Goal: Task Accomplishment & Management: Use online tool/utility

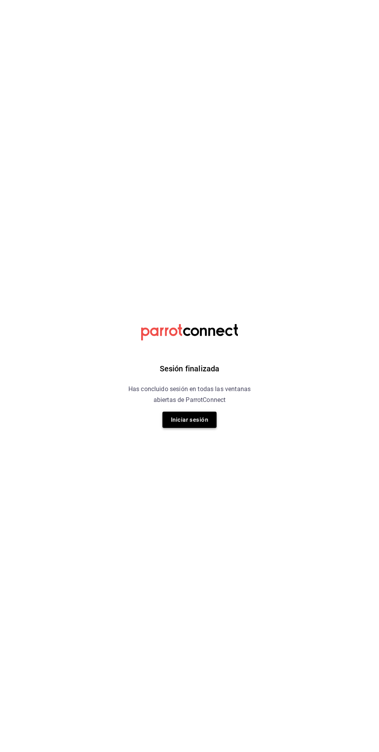
click at [189, 419] on button "Iniciar sesión" at bounding box center [190, 420] width 54 height 16
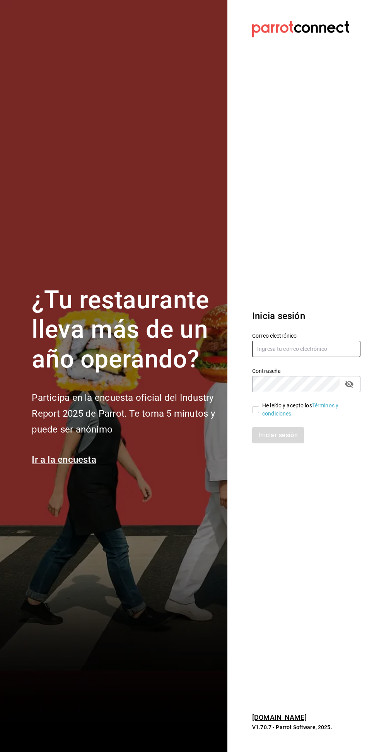
click at [299, 357] on input "text" at bounding box center [306, 349] width 108 height 16
type input "[PERSON_NAME][EMAIL_ADDRESS][PERSON_NAME][DOMAIN_NAME]"
click at [257, 413] on input "He leído y acepto los Términos y condiciones." at bounding box center [255, 409] width 7 height 7
checkbox input "true"
click at [282, 443] on button "Iniciar sesión" at bounding box center [278, 435] width 53 height 16
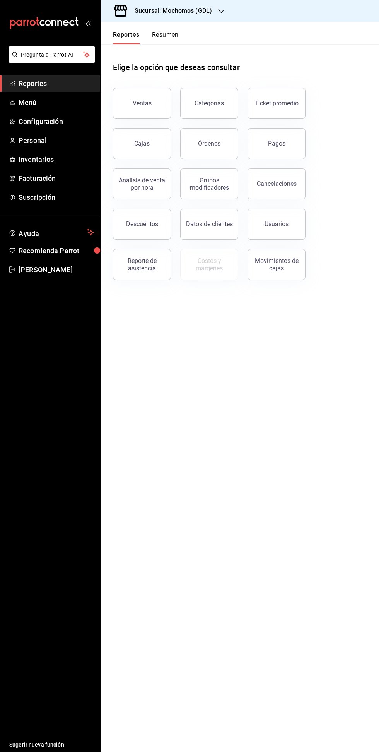
click at [183, 20] on div "Sucursal: Mochomos (GDL)" at bounding box center [167, 11] width 121 height 22
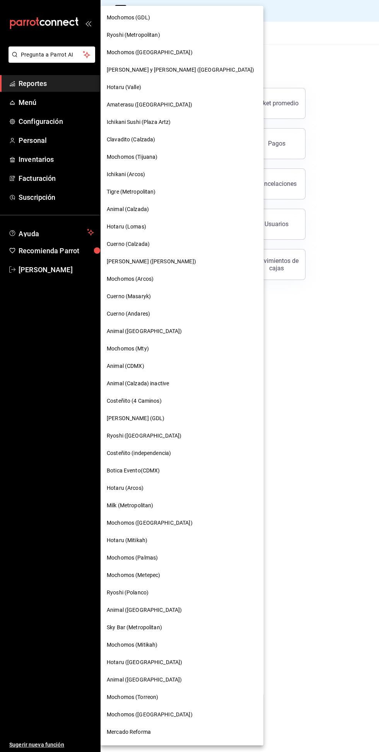
click at [118, 347] on span "Mochomos (Mty)" at bounding box center [128, 349] width 42 height 8
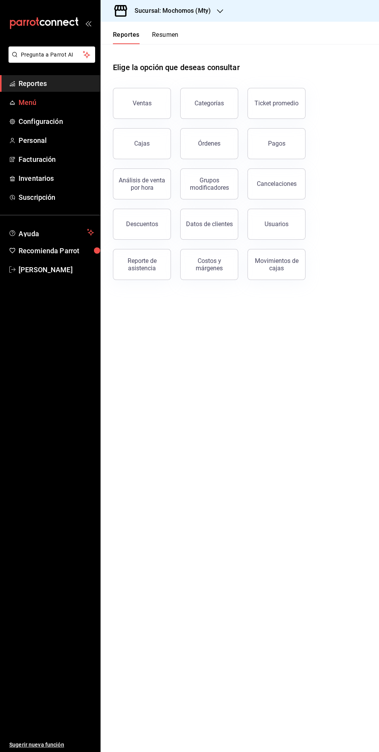
click at [23, 101] on span "Menú" at bounding box center [57, 102] width 76 height 10
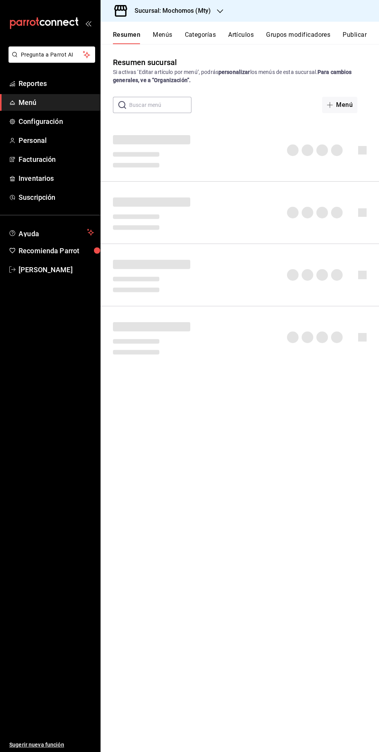
click at [241, 35] on button "Artículos" at bounding box center [241, 37] width 26 height 13
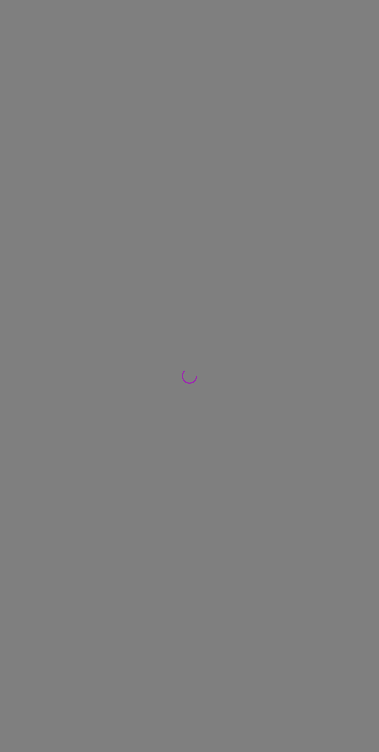
click at [244, 34] on div at bounding box center [189, 376] width 379 height 752
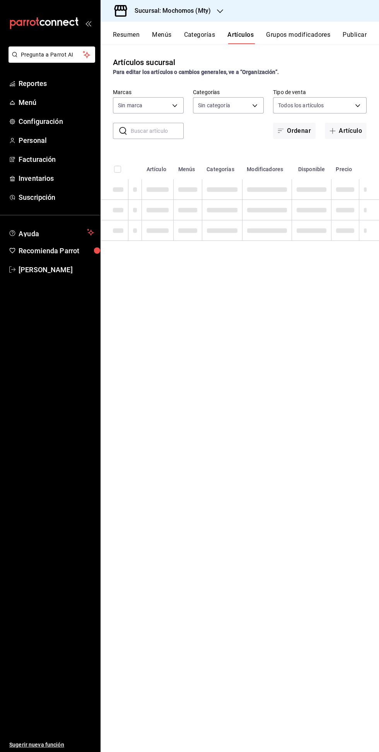
click at [156, 130] on input "text" at bounding box center [157, 130] width 53 height 15
type input "Macallan"
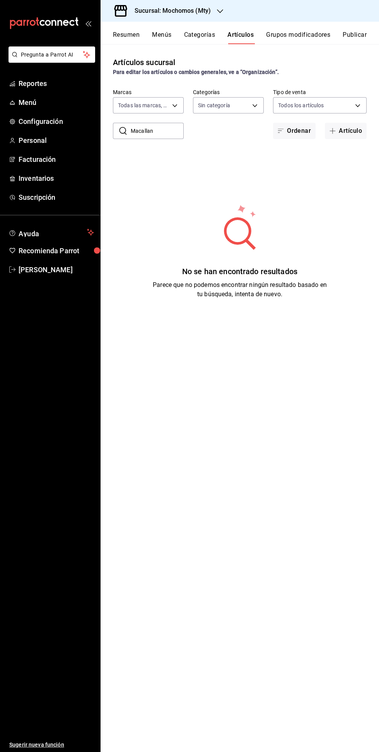
type input "b352ad34-a903-4246-b8b1-197398375429"
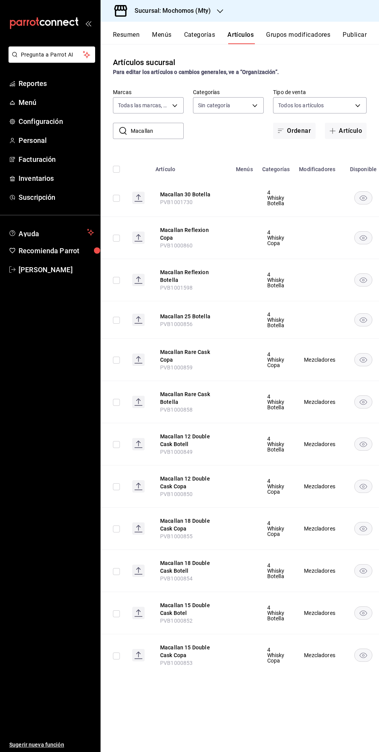
type input "Macallan"
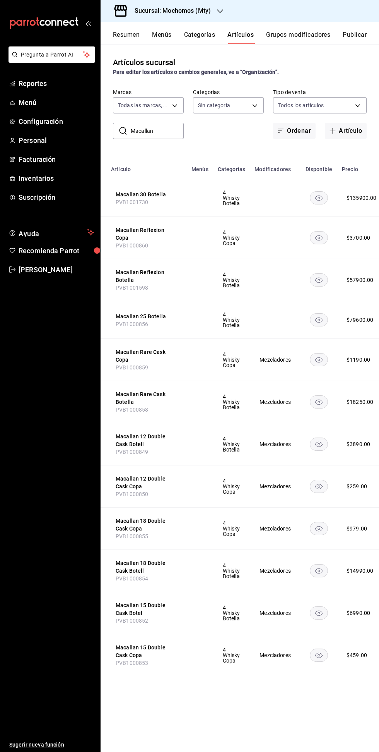
scroll to position [0, 80]
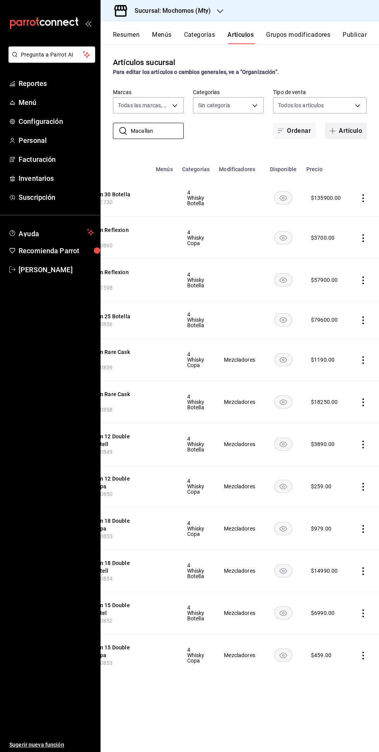
click at [352, 132] on button "Artículo" at bounding box center [346, 131] width 42 height 16
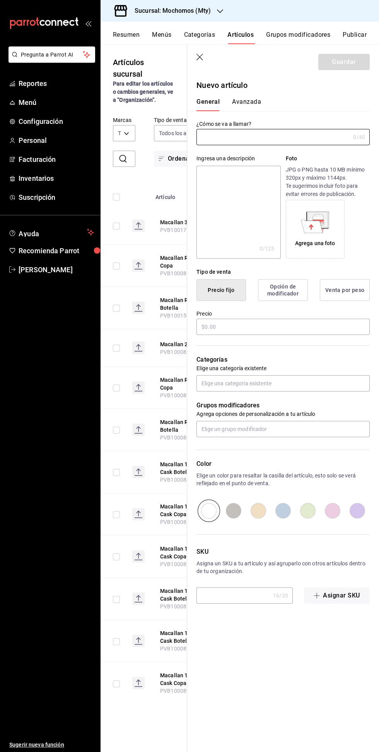
type input "AR-1759010750796"
click at [244, 134] on input "text" at bounding box center [274, 136] width 154 height 15
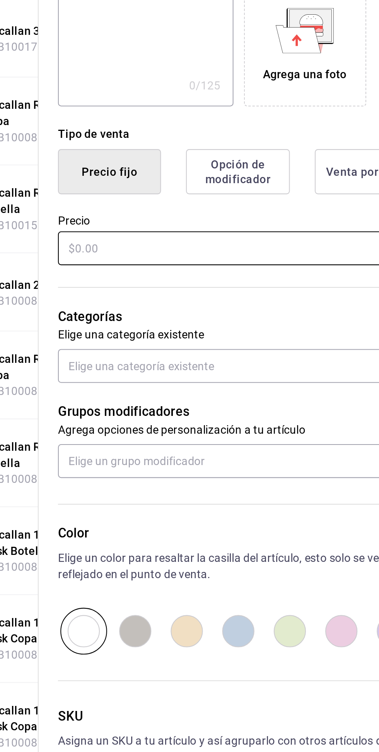
type input "Macallan 25 Copa"
click at [209, 327] on input "text" at bounding box center [283, 327] width 173 height 16
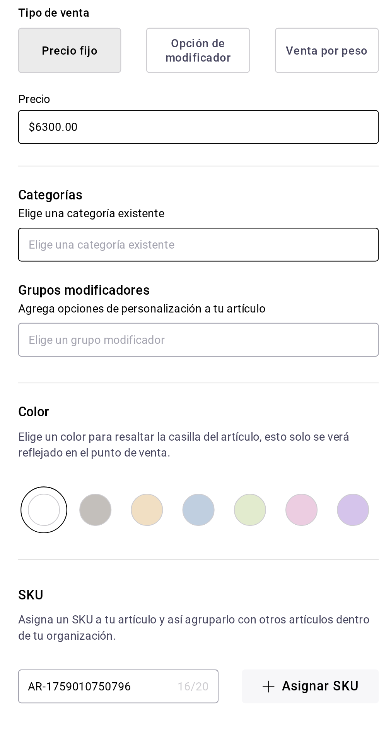
type input "$6300.00"
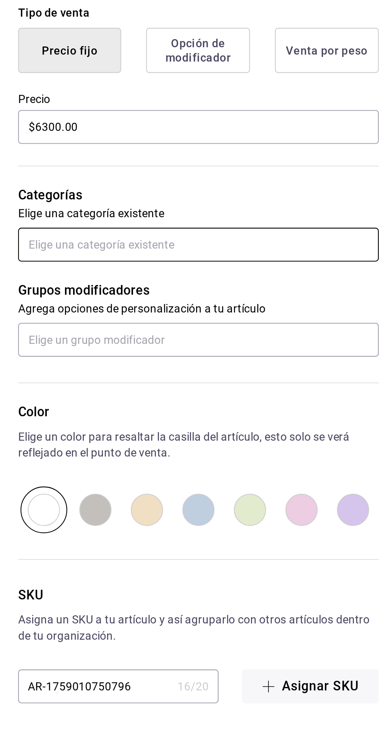
click at [216, 384] on input "text" at bounding box center [283, 383] width 173 height 16
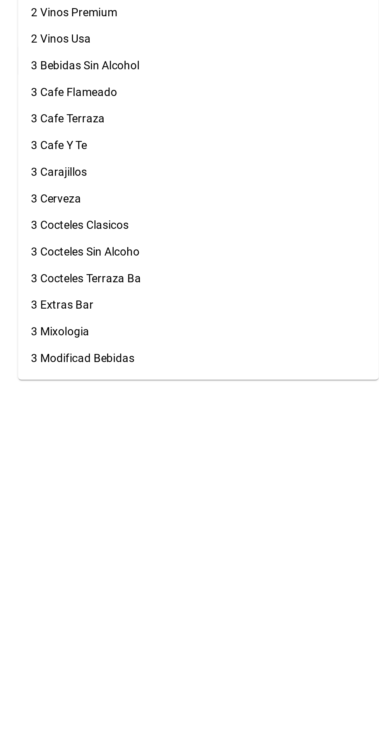
scroll to position [56, 0]
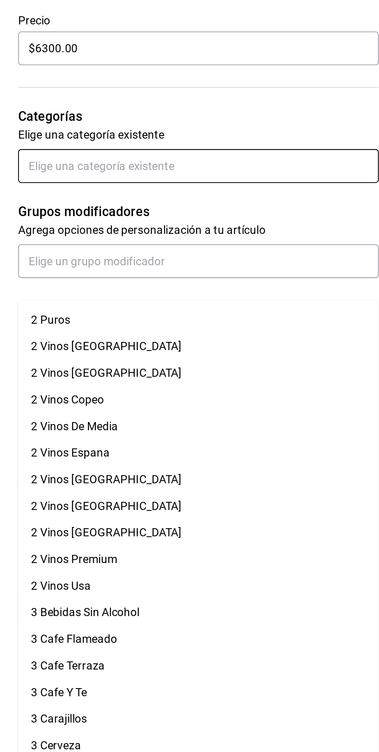
click at [227, 380] on input "text" at bounding box center [283, 383] width 173 height 16
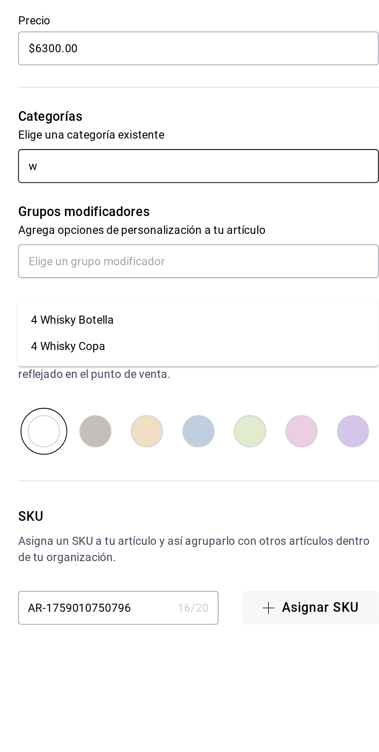
type input "wh"
click at [228, 464] on li "4 Whisky Copa" at bounding box center [283, 470] width 173 height 13
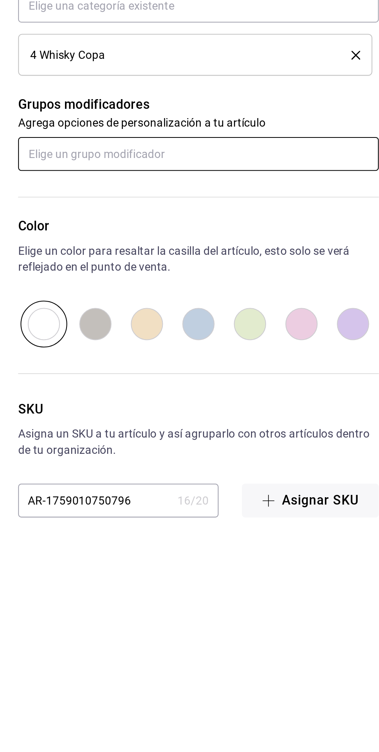
click at [222, 457] on input "text" at bounding box center [283, 454] width 173 height 16
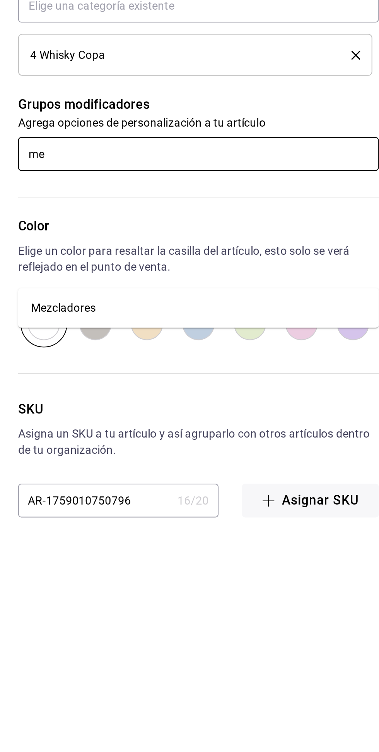
type input "mez"
click at [220, 525] on div "Mezcladores" at bounding box center [218, 529] width 31 height 8
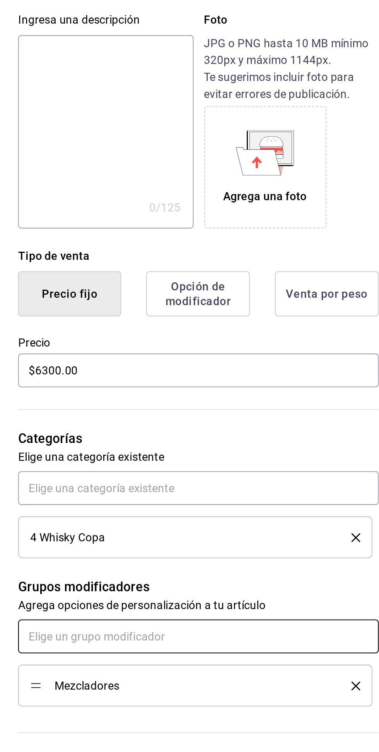
scroll to position [0, 0]
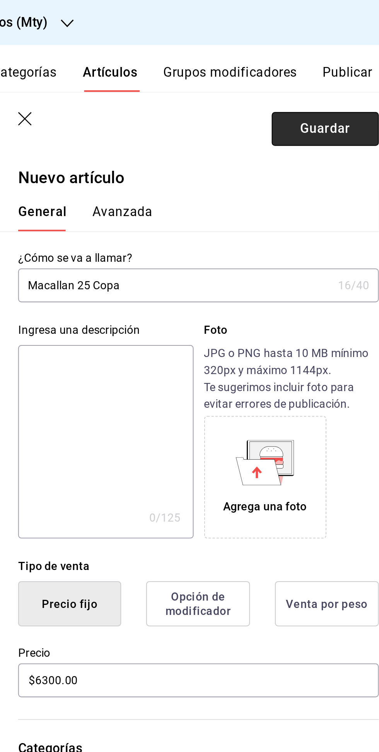
click at [342, 62] on button "Guardar" at bounding box center [345, 62] width 52 height 16
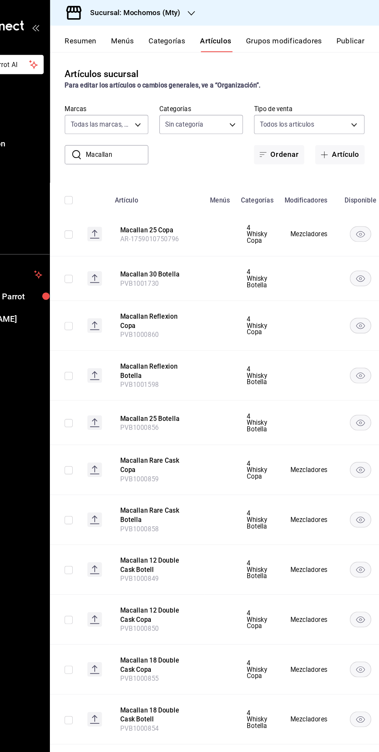
click at [114, 196] on input "checkbox" at bounding box center [116, 198] width 7 height 7
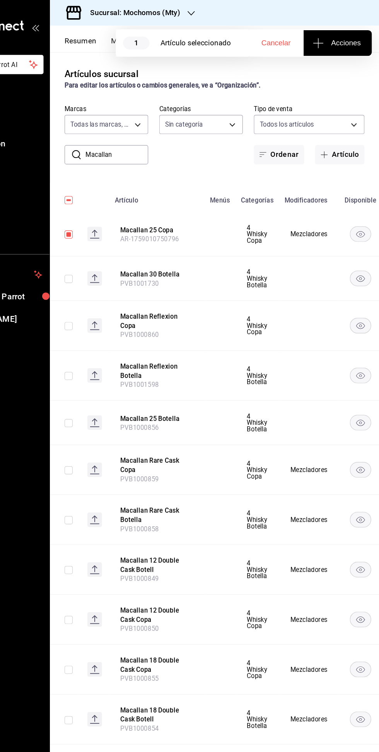
click at [117, 198] on input "checkbox" at bounding box center [116, 198] width 7 height 7
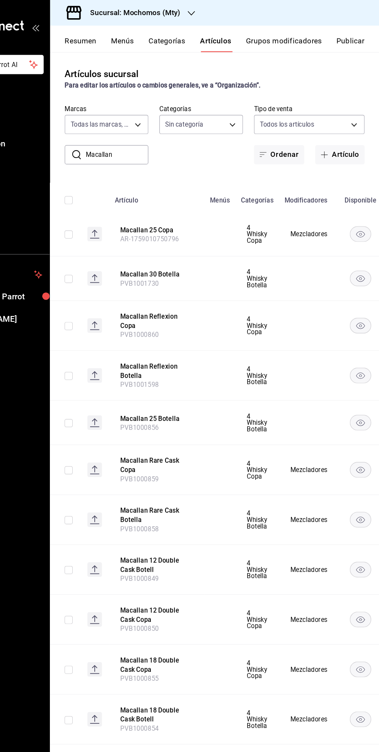
click at [117, 198] on input "checkbox" at bounding box center [116, 198] width 7 height 7
checkbox input "true"
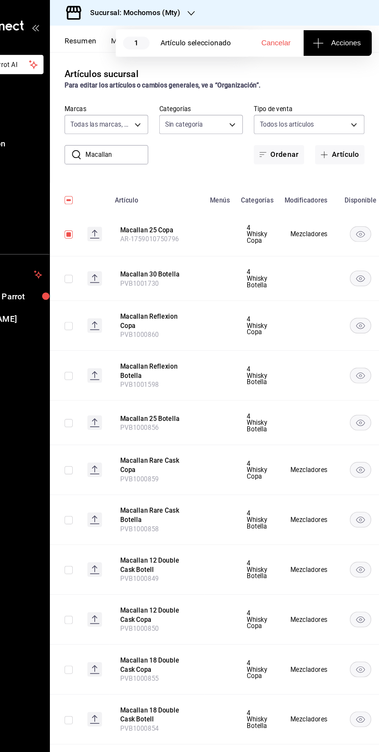
click at [344, 33] on span "Acciones" at bounding box center [344, 36] width 39 height 9
click at [342, 57] on span "Agregar tipo" at bounding box center [344, 61] width 46 height 8
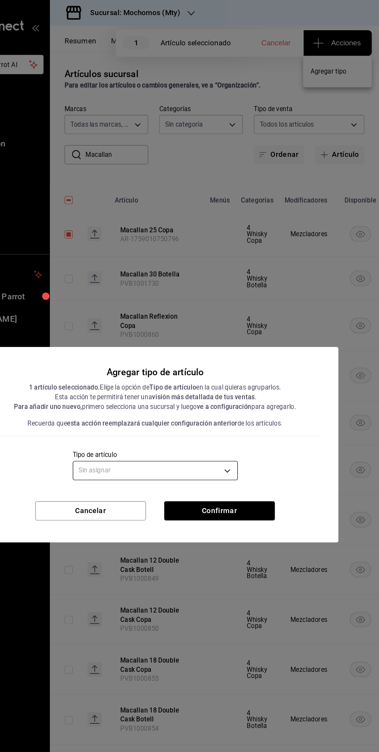
click at [245, 403] on body "Pregunta a Parrot AI Reportes Menú Configuración Personal Facturación Inventari…" at bounding box center [189, 376] width 379 height 752
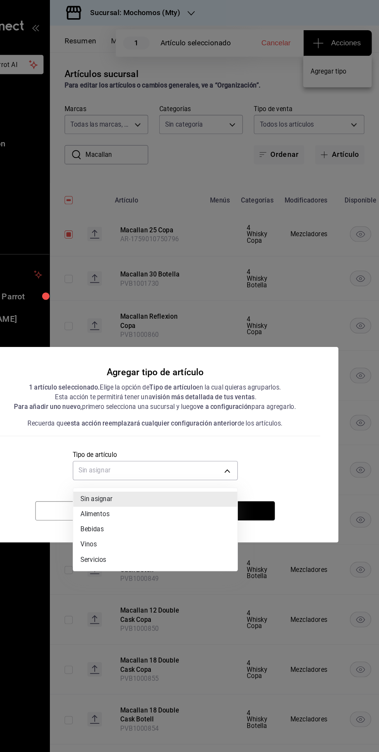
click at [130, 448] on li "Bebidas" at bounding box center [189, 447] width 139 height 13
type input "e2400288-93b0-4d29-8cfc-2898dd229db7"
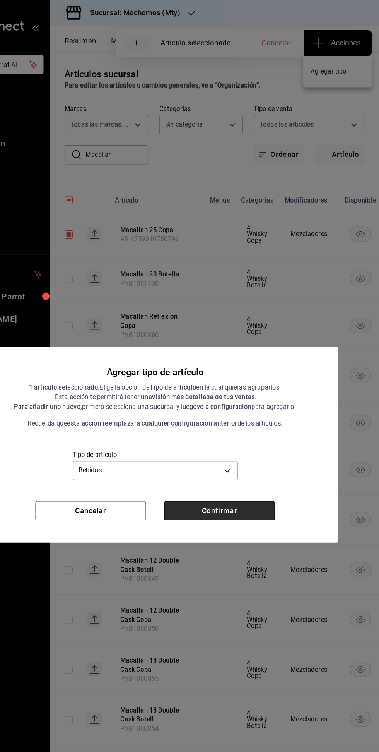
click at [263, 431] on button "Confirmar" at bounding box center [244, 432] width 94 height 16
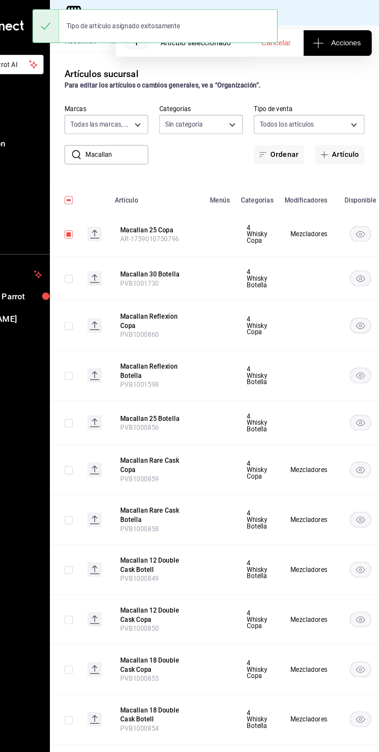
click at [117, 199] on input "checkbox" at bounding box center [116, 198] width 7 height 7
checkbox input "false"
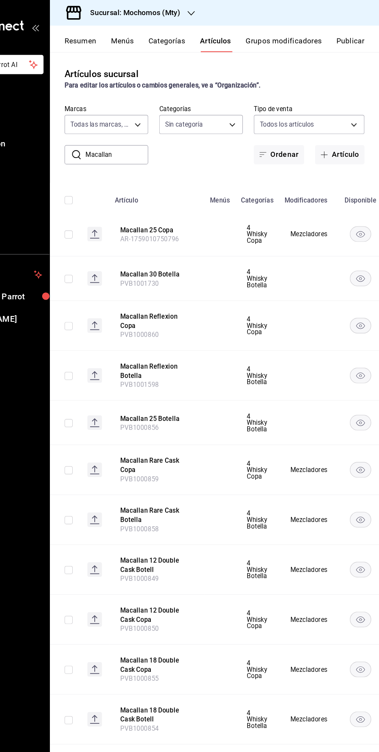
click at [350, 32] on button "Publicar" at bounding box center [355, 37] width 24 height 13
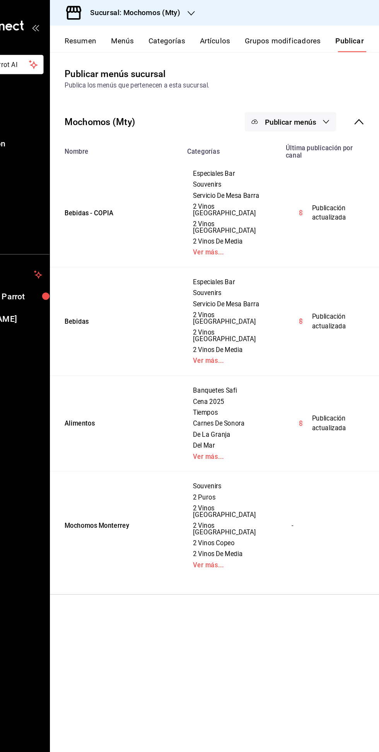
click at [315, 103] on span "Publicar menús" at bounding box center [304, 103] width 43 height 7
click at [309, 127] on span "Punto de venta" at bounding box center [315, 128] width 37 height 8
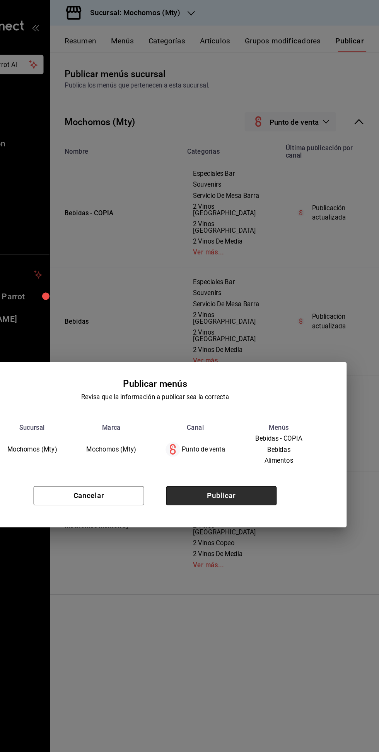
click at [266, 418] on button "Publicar" at bounding box center [246, 419] width 94 height 16
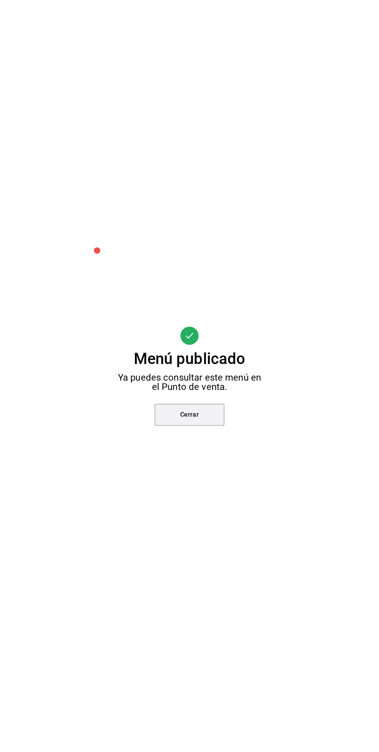
click at [187, 411] on button "Cerrar" at bounding box center [190, 415] width 70 height 22
click at [194, 409] on div "Menú publicado Ya puedes consultar este menú en el Punto de venta. Cerrar" at bounding box center [189, 376] width 379 height 752
